Goal: Information Seeking & Learning: Learn about a topic

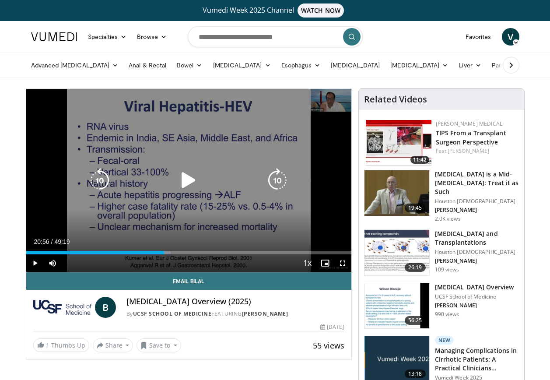
click at [189, 180] on icon "Video Player" at bounding box center [188, 180] width 24 height 24
click at [335, 162] on div "10 seconds Tap to unmute" at bounding box center [188, 180] width 325 height 183
click at [189, 178] on icon "Video Player" at bounding box center [188, 180] width 24 height 24
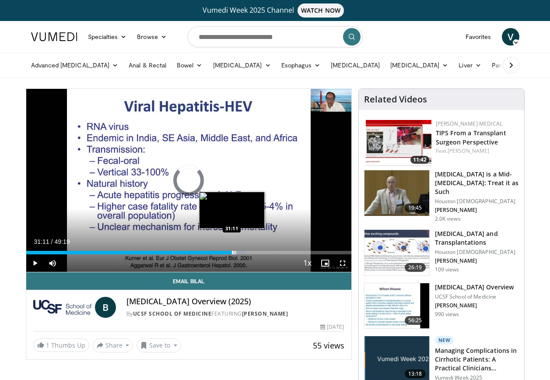
click at [232, 252] on div "Progress Bar" at bounding box center [232, 252] width 1 height 3
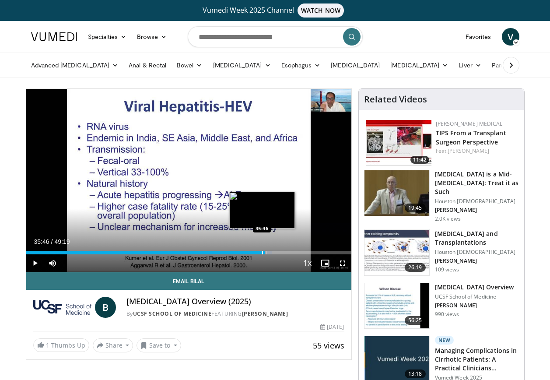
click at [262, 254] on div "Progress Bar" at bounding box center [262, 252] width 1 height 3
click at [260, 252] on div "Loaded : 0.00% 36:19 35:30" at bounding box center [188, 252] width 325 height 3
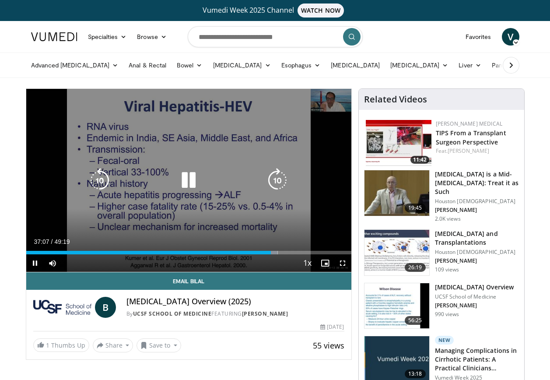
click at [128, 231] on div "10 seconds Tap to unmute" at bounding box center [188, 180] width 325 height 183
click at [153, 208] on div "10 seconds Tap to unmute" at bounding box center [188, 180] width 325 height 183
click at [129, 130] on div "10 seconds Tap to unmute" at bounding box center [188, 180] width 325 height 183
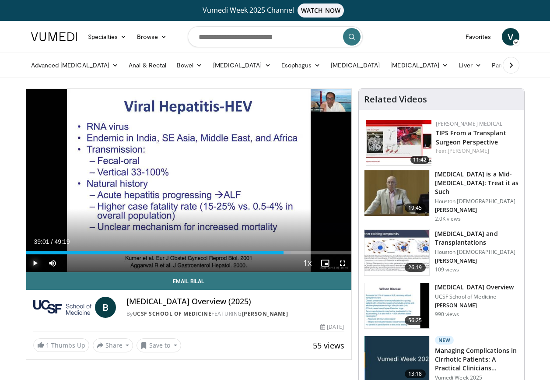
click at [35, 262] on span "Video Player" at bounding box center [34, 262] width 17 height 17
click at [292, 252] on div "Progress Bar" at bounding box center [292, 252] width 1 height 3
click at [289, 252] on div "Progress Bar" at bounding box center [289, 252] width 1 height 3
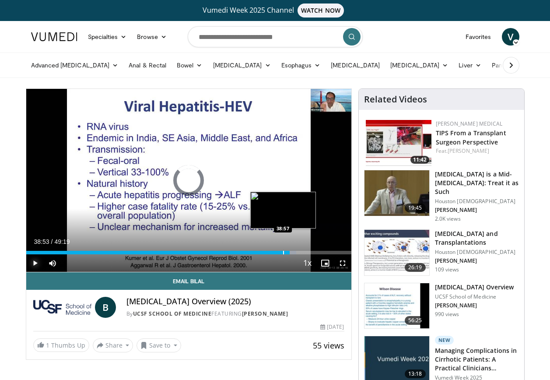
click at [282, 251] on div "38:53" at bounding box center [157, 252] width 263 height 3
click at [284, 251] on div "Progress Bar" at bounding box center [284, 252] width 1 height 3
click at [285, 252] on div "Progress Bar" at bounding box center [285, 252] width 1 height 3
click at [288, 252] on div "Progress Bar" at bounding box center [288, 252] width 1 height 3
click at [282, 251] on div "Progress Bar" at bounding box center [282, 252] width 1 height 3
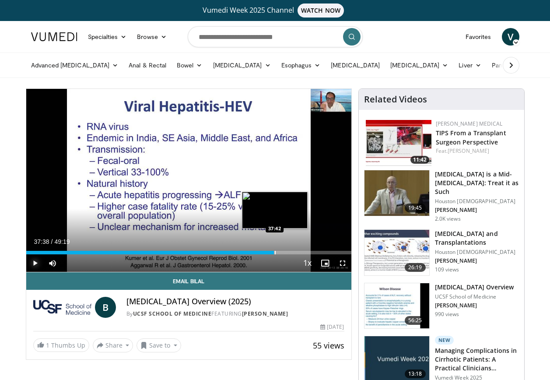
click at [274, 252] on div "38:50" at bounding box center [150, 252] width 248 height 3
click at [279, 252] on div "Progress Bar" at bounding box center [279, 252] width 1 height 3
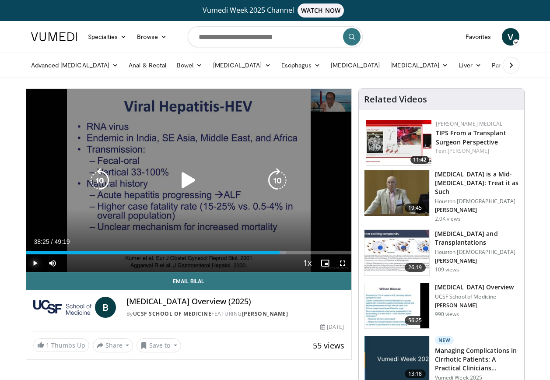
click at [0, 0] on div "Progress Bar" at bounding box center [0, 0] width 0 height 0
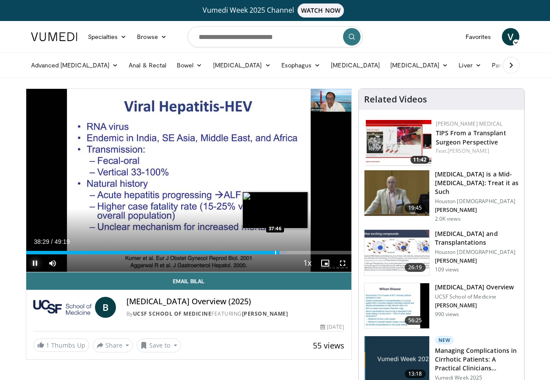
click at [275, 251] on div "Progress Bar" at bounding box center [275, 252] width 1 height 3
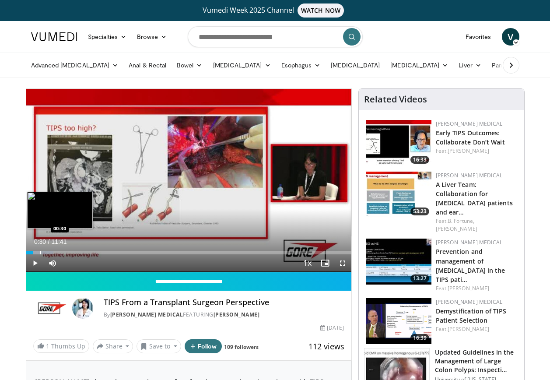
click at [40, 251] on div "Progress Bar" at bounding box center [40, 252] width 1 height 3
click at [52, 254] on div "Progress Bar" at bounding box center [52, 252] width 1 height 3
click at [65, 252] on div "Progress Bar" at bounding box center [64, 252] width 1 height 3
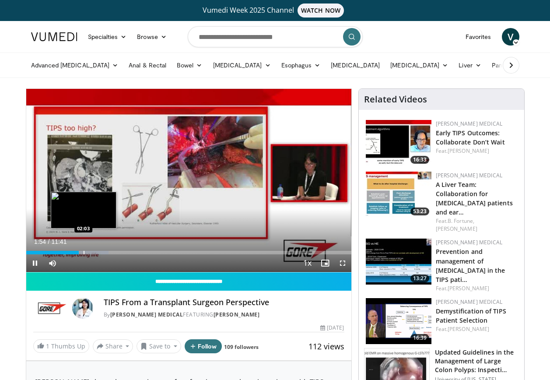
click at [84, 252] on div "Progress Bar" at bounding box center [84, 252] width 1 height 3
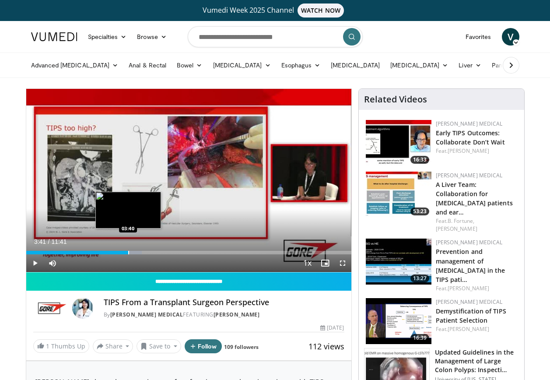
click at [128, 252] on div "Progress Bar" at bounding box center [128, 252] width 1 height 3
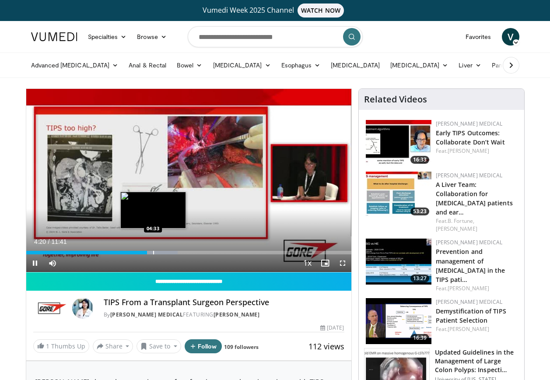
click at [153, 250] on div "Loaded : 46.63% 04:21 04:33" at bounding box center [188, 250] width 325 height 8
click at [171, 251] on div "Progress Bar" at bounding box center [162, 252] width 43 height 3
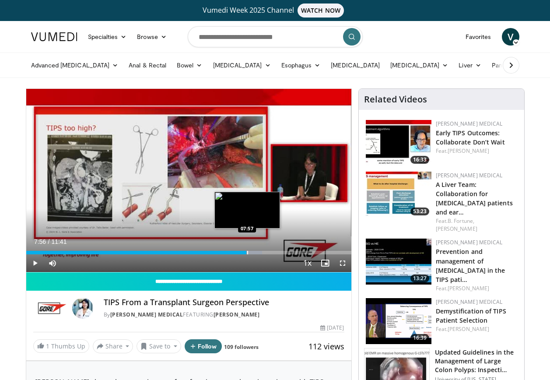
click at [247, 253] on div "Progress Bar" at bounding box center [247, 252] width 1 height 3
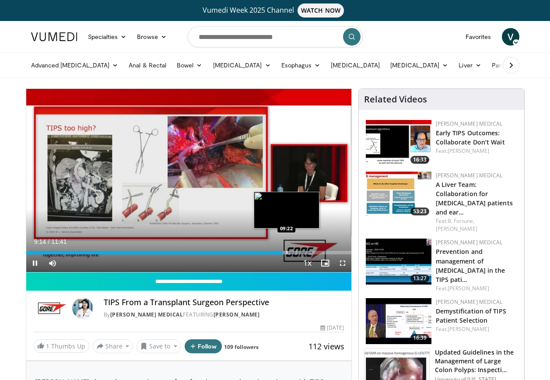
click at [288, 253] on div "Loaded : 87.62% 09:14 09:22" at bounding box center [188, 252] width 325 height 3
click at [295, 252] on div "Progress Bar" at bounding box center [295, 252] width 1 height 3
